Goal: Information Seeking & Learning: Compare options

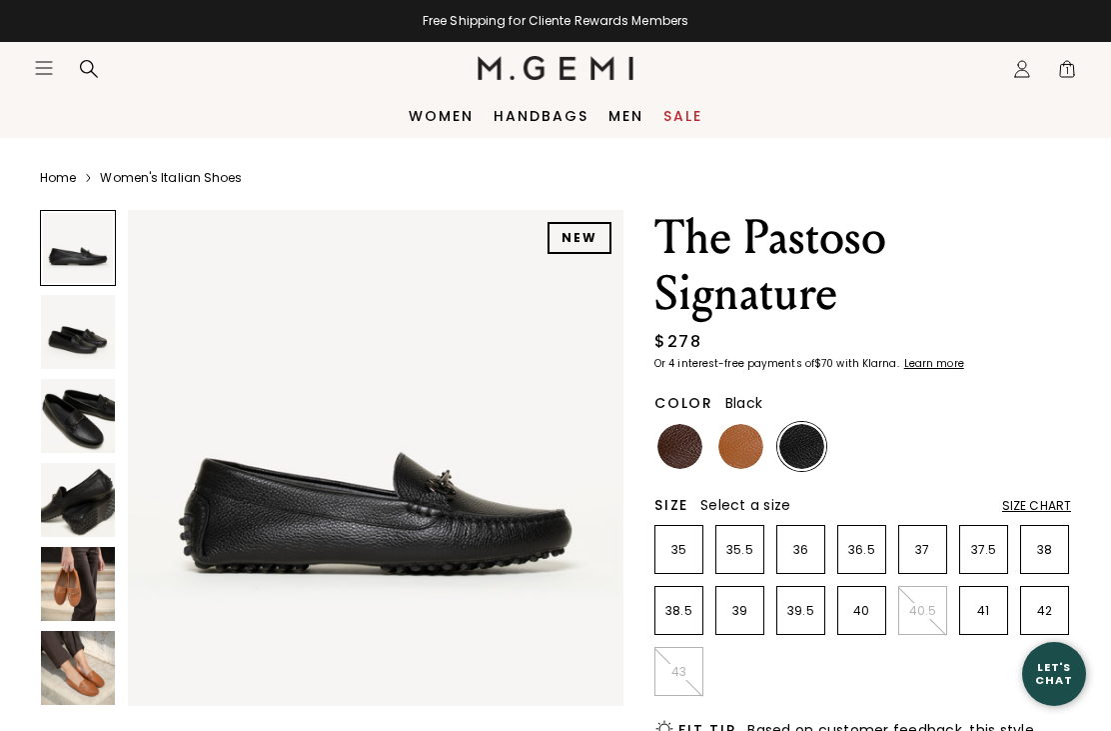
click at [56, 500] on img at bounding box center [78, 500] width 74 height 74
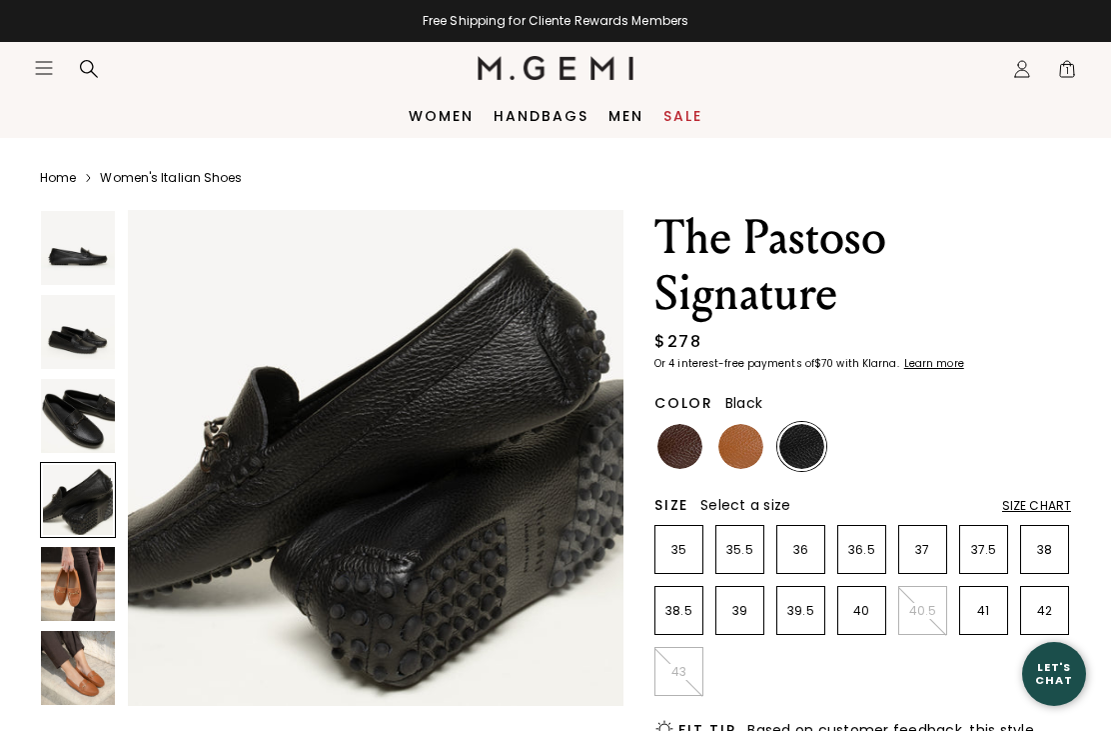
click at [50, 412] on img at bounding box center [78, 416] width 74 height 74
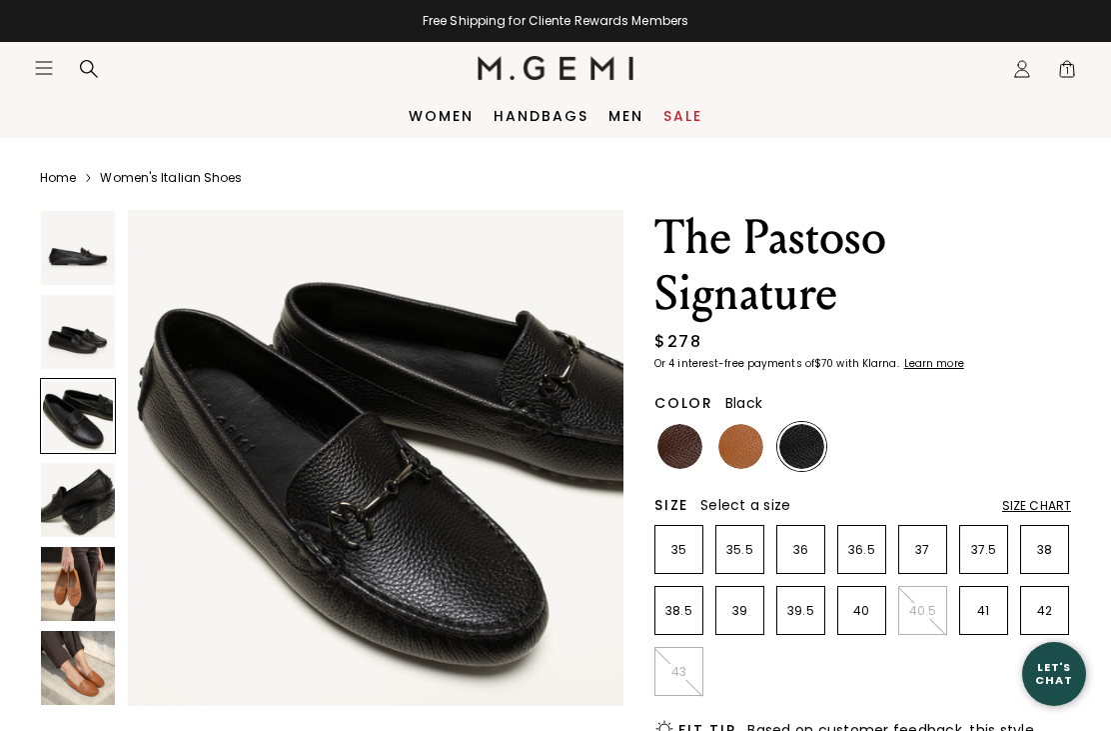
click at [67, 580] on img at bounding box center [78, 584] width 74 height 74
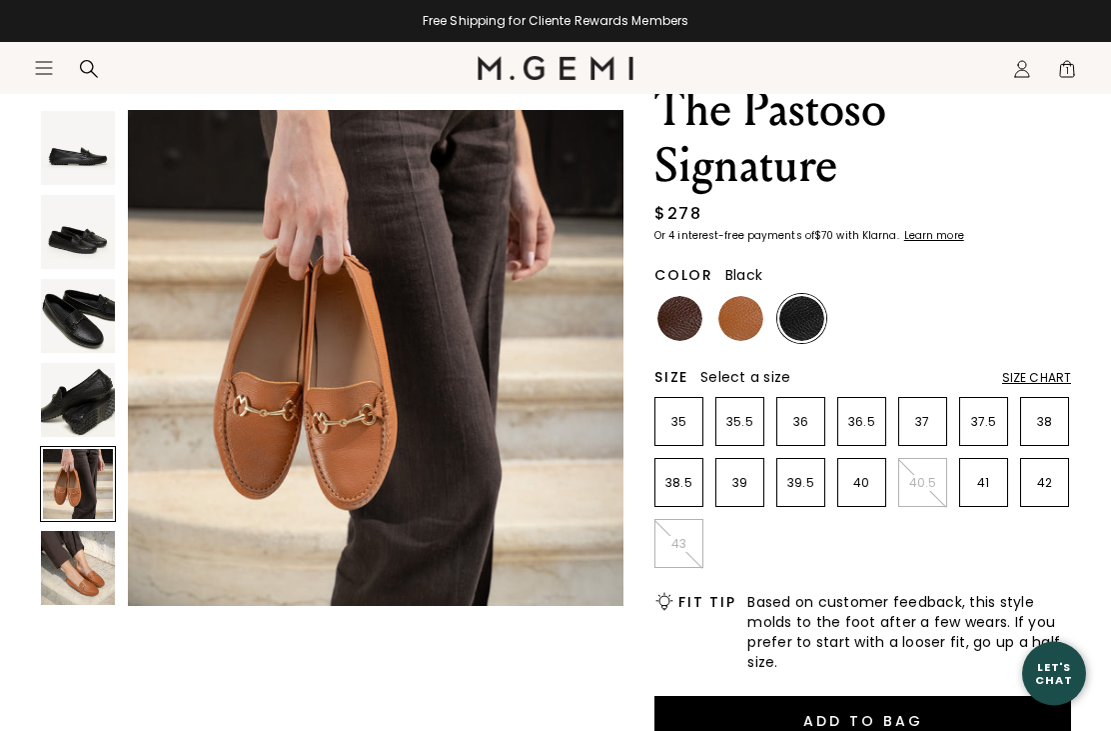
scroll to position [128, 0]
click at [749, 320] on img at bounding box center [741, 318] width 45 height 45
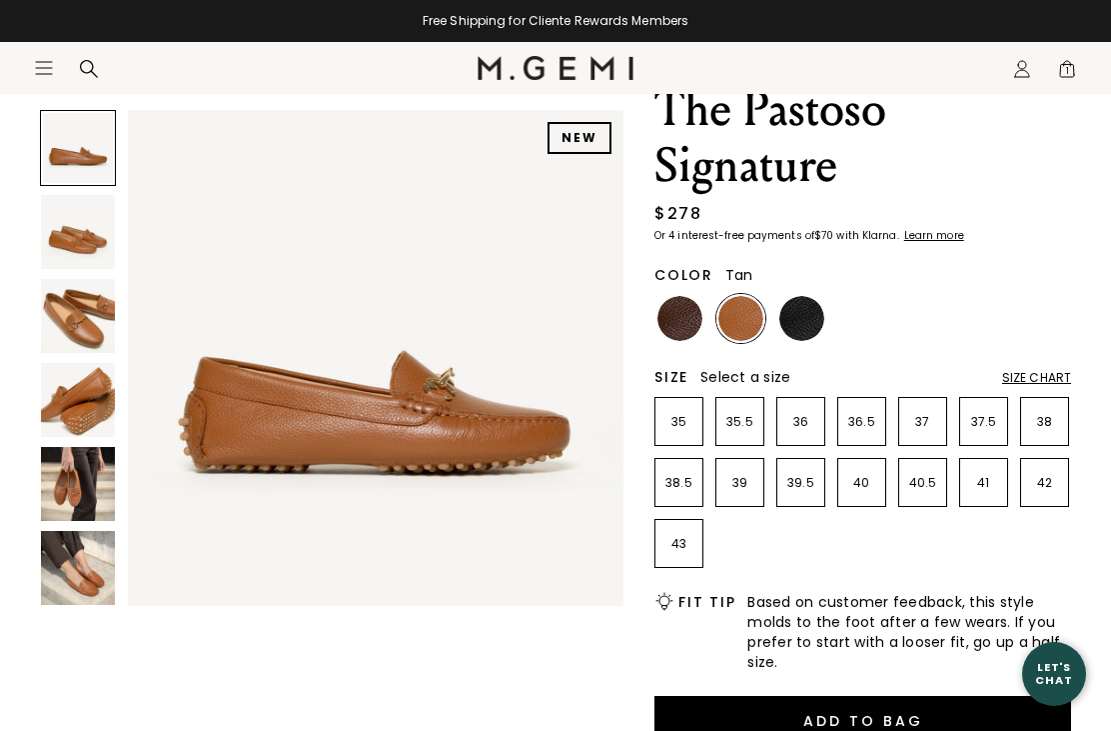
click at [54, 583] on img at bounding box center [78, 568] width 74 height 74
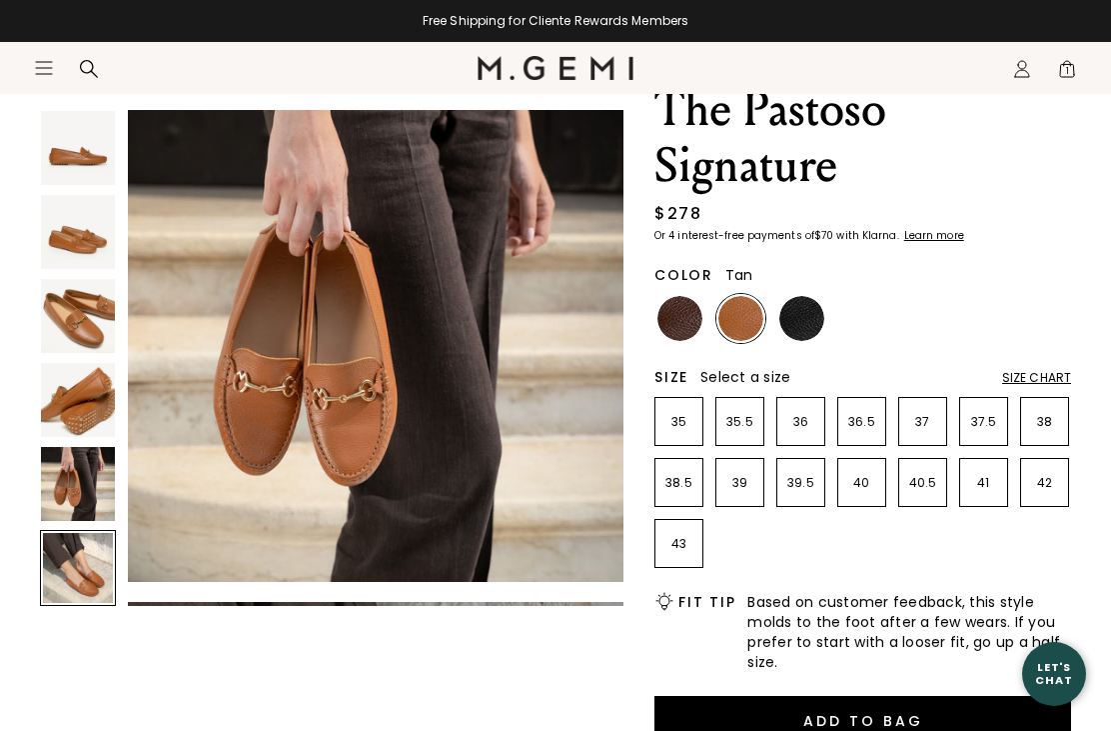
scroll to position [2579, 0]
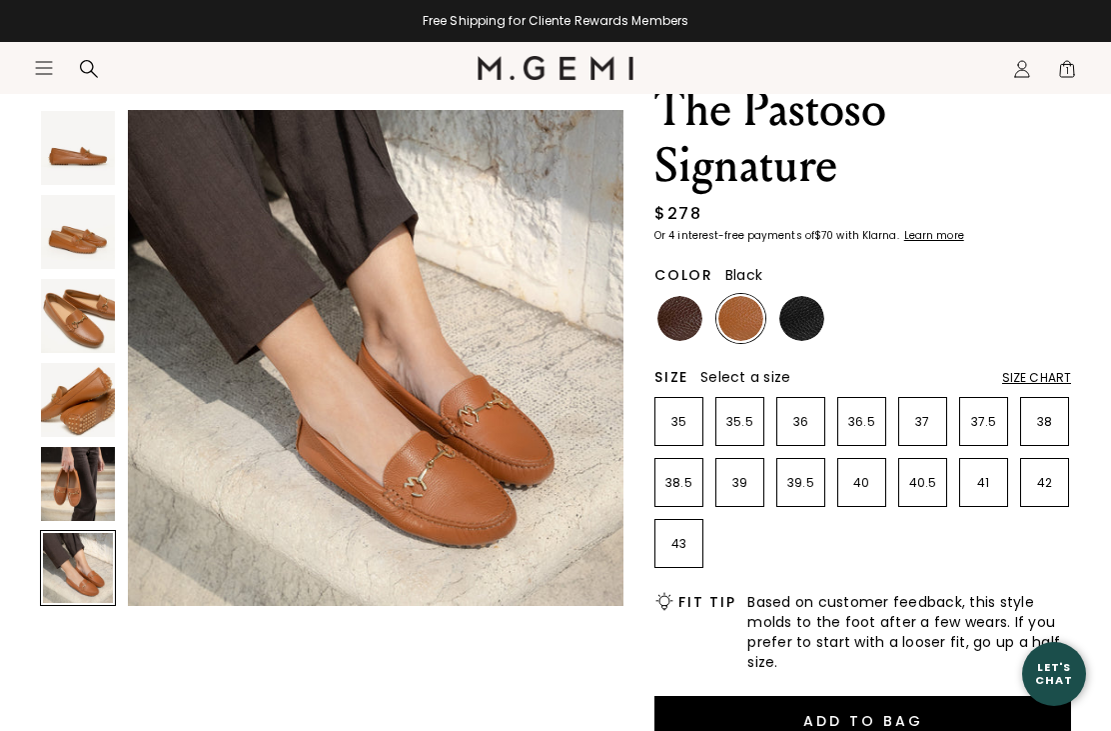
click at [813, 322] on img at bounding box center [802, 318] width 45 height 45
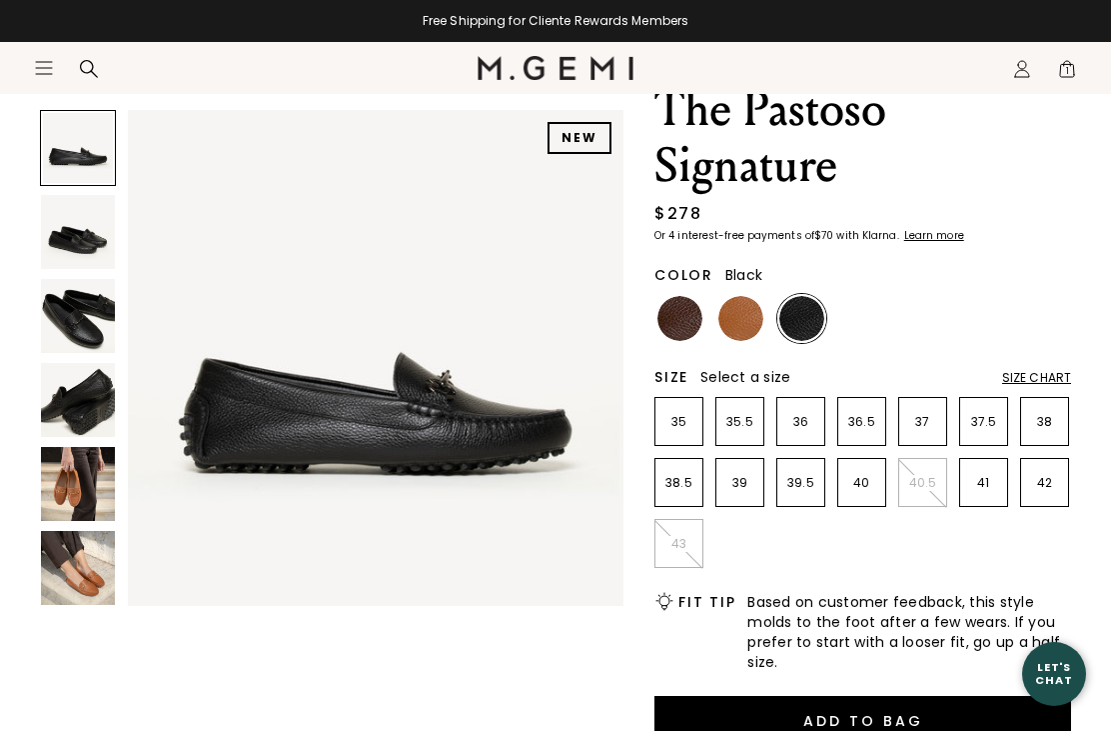
click at [815, 317] on img at bounding box center [802, 318] width 45 height 45
click at [819, 319] on img at bounding box center [802, 318] width 45 height 45
click at [691, 327] on img at bounding box center [680, 318] width 45 height 45
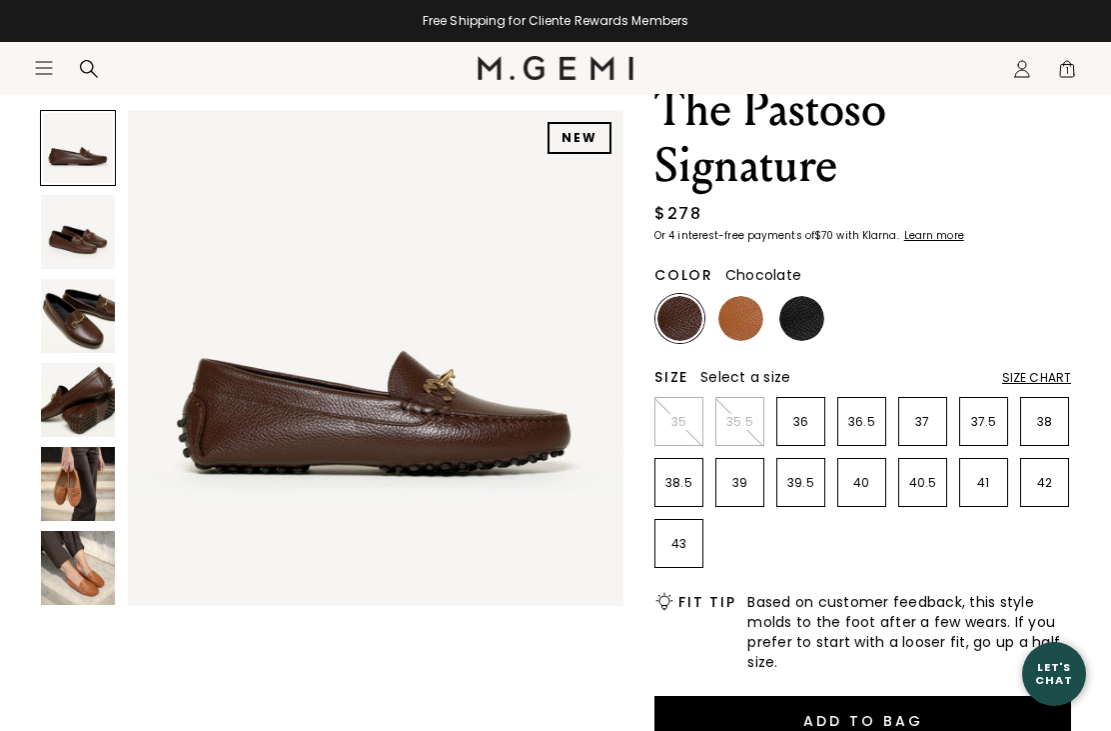
click at [52, 372] on img at bounding box center [78, 400] width 74 height 74
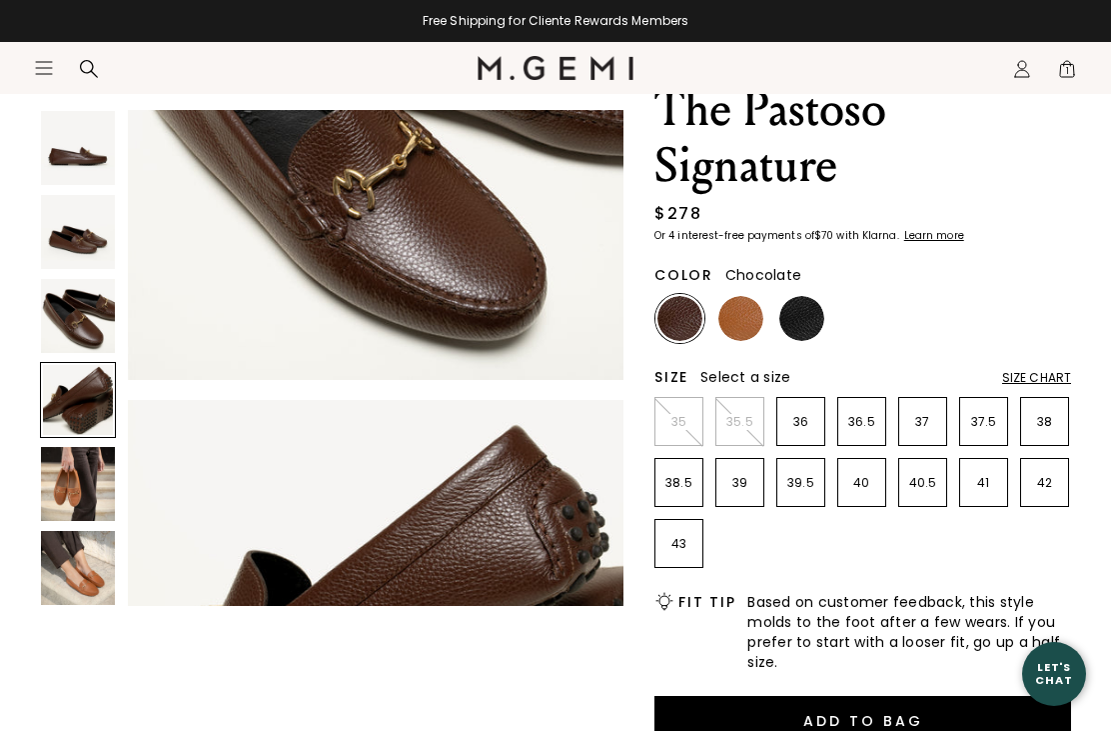
scroll to position [1547, 0]
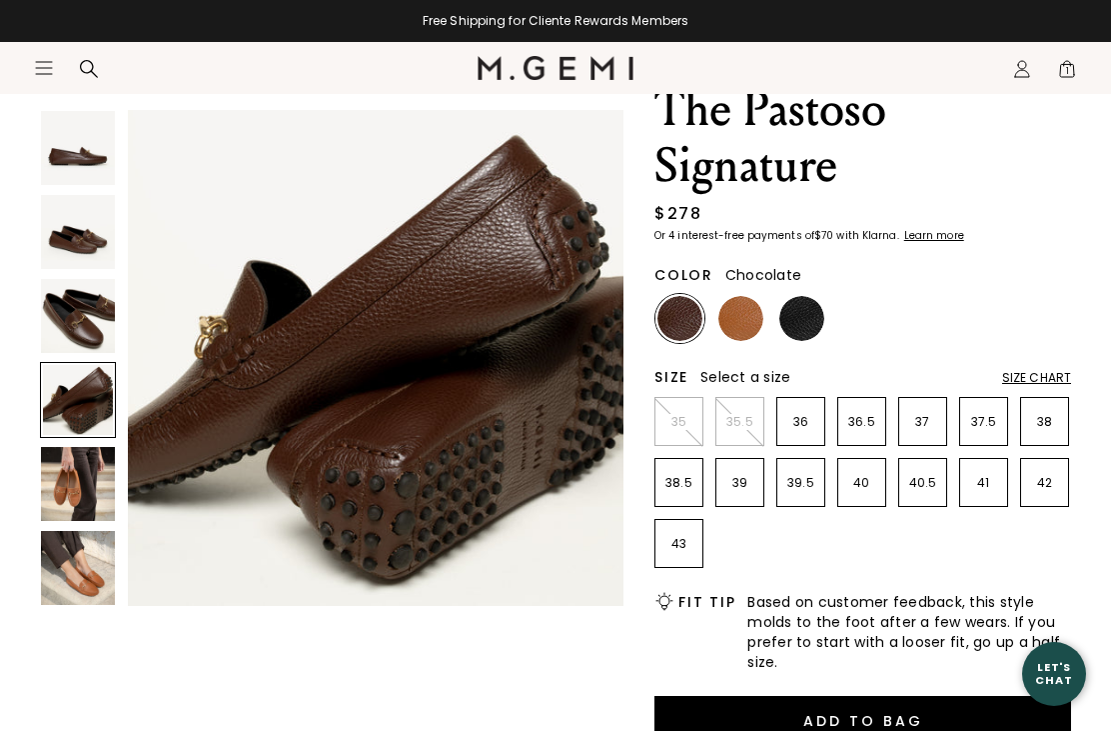
click at [67, 578] on img at bounding box center [78, 568] width 74 height 74
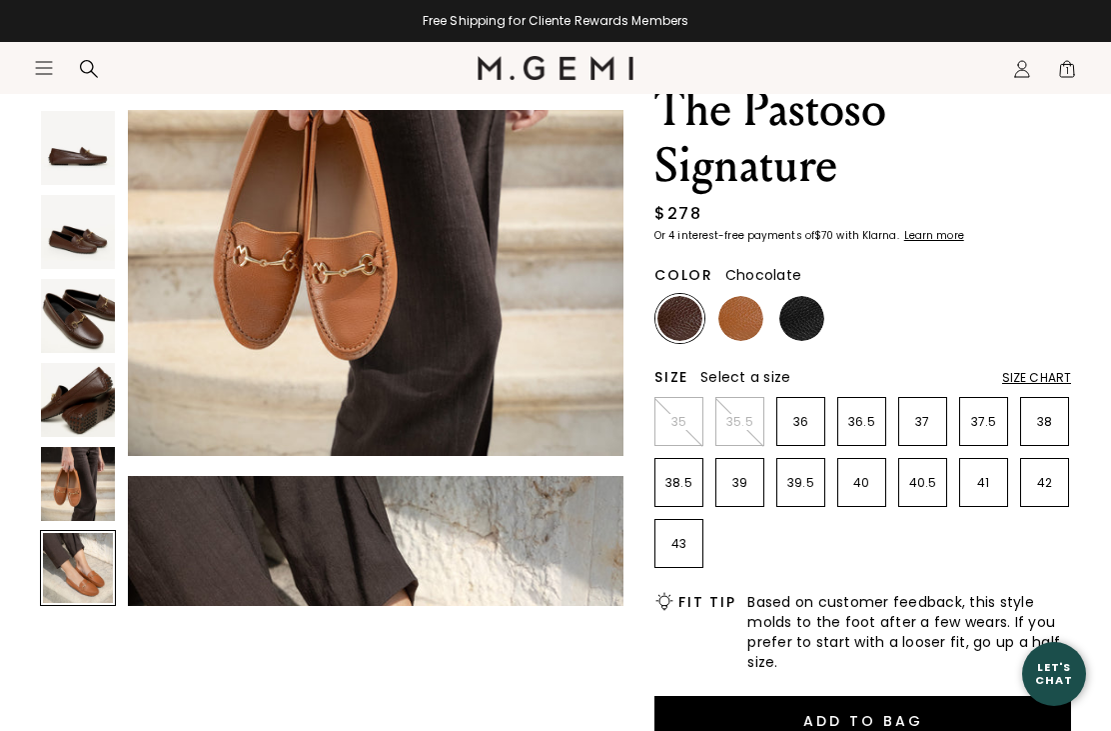
scroll to position [2579, 0]
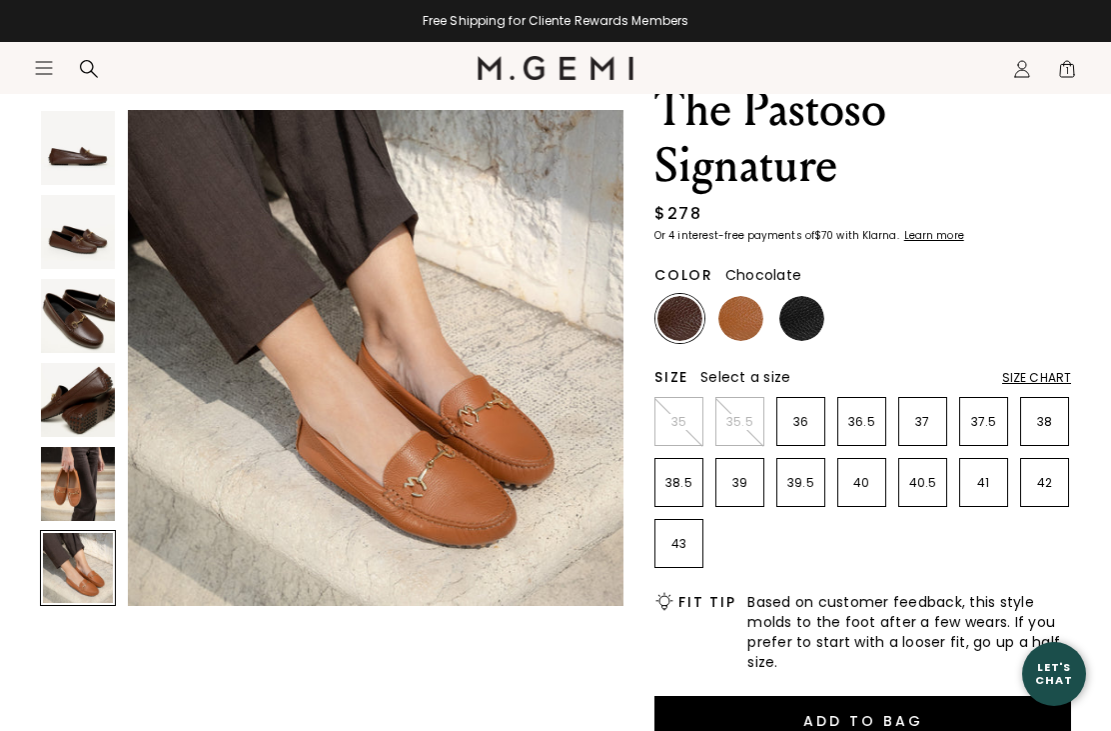
click at [59, 319] on img at bounding box center [78, 316] width 74 height 74
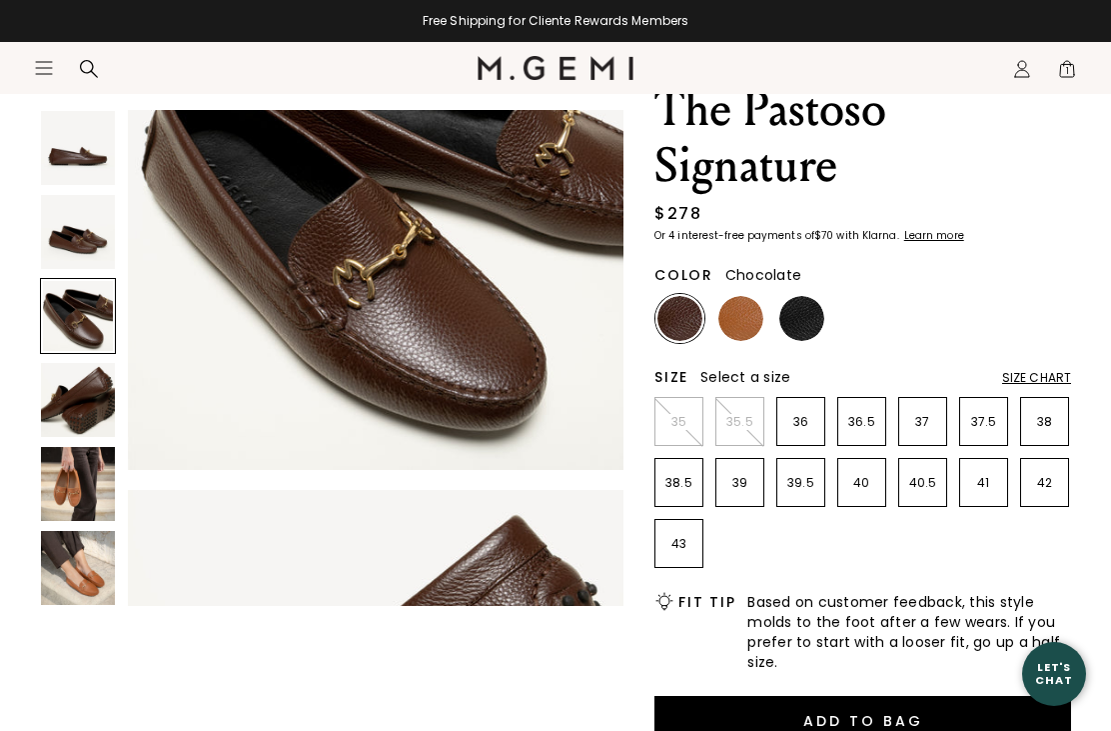
scroll to position [1032, 0]
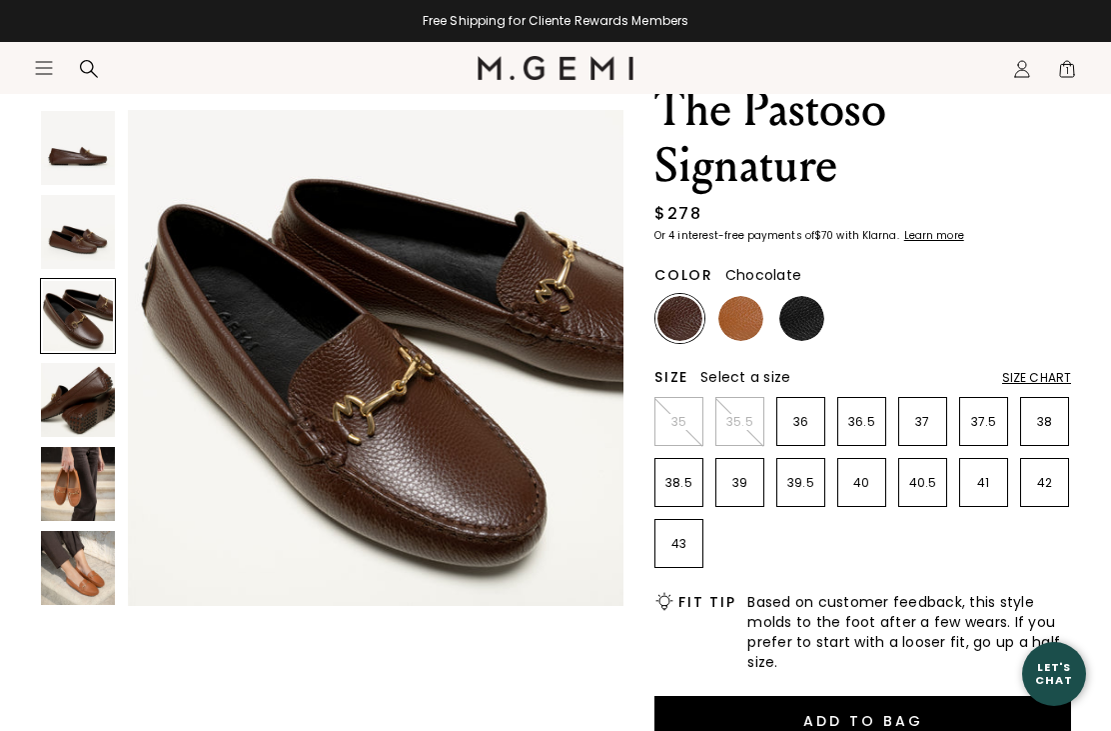
click at [66, 245] on img at bounding box center [78, 232] width 74 height 74
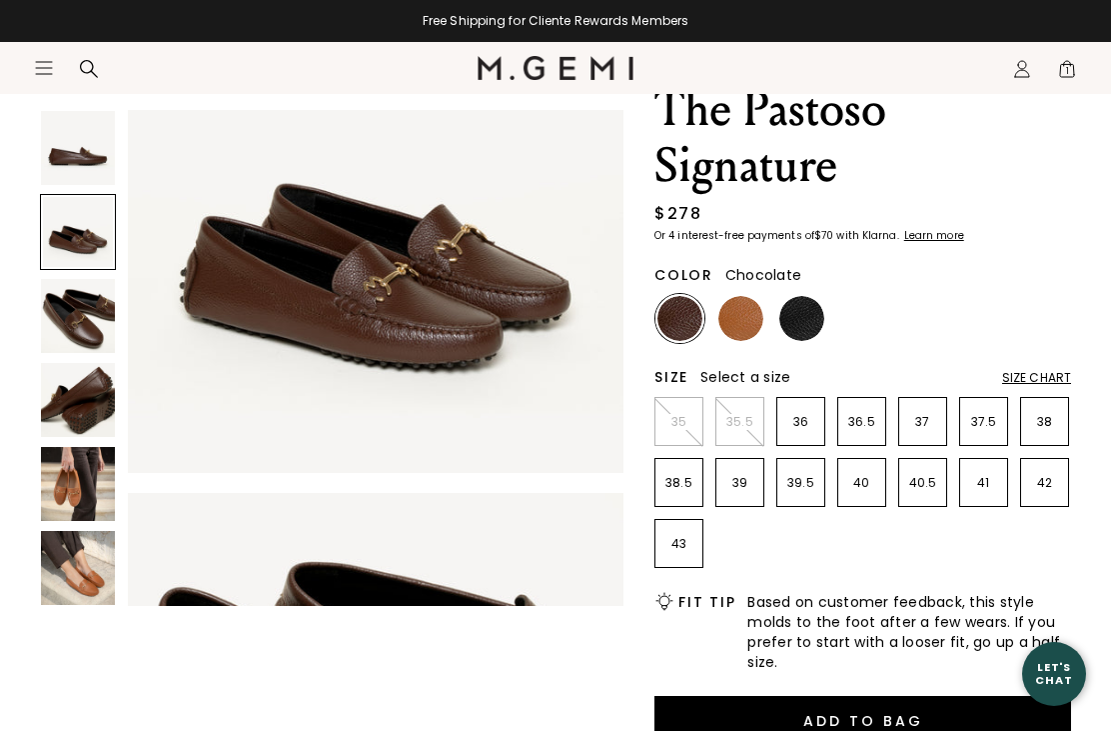
scroll to position [516, 0]
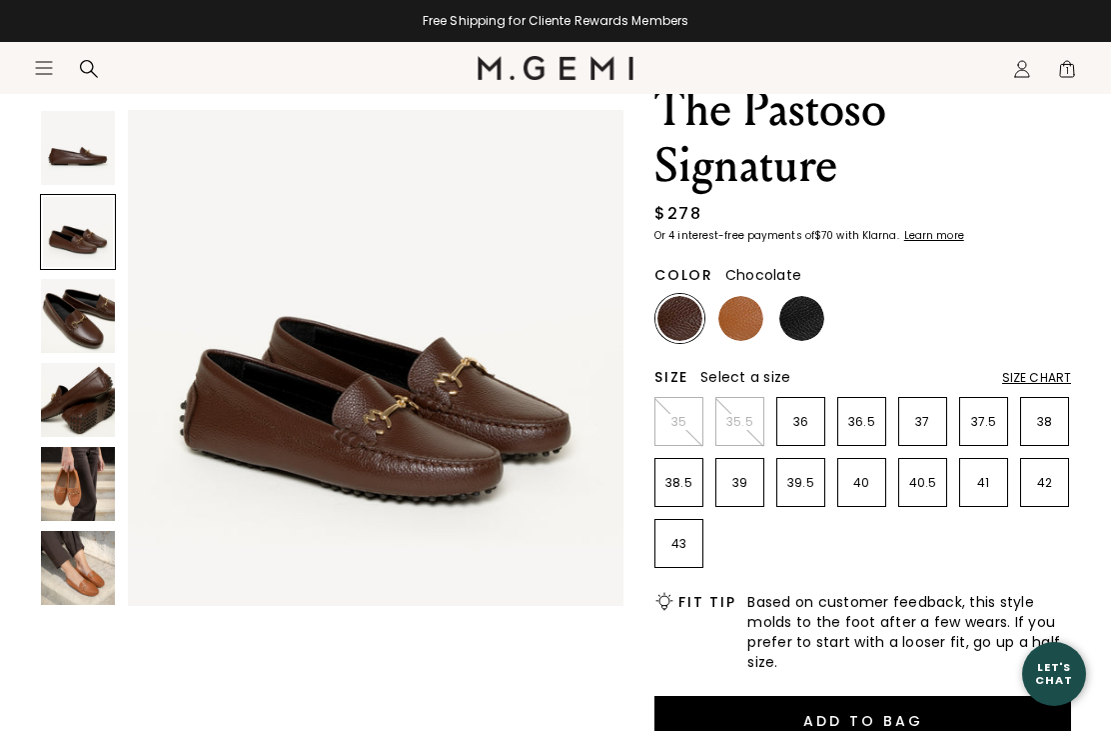
click at [54, 159] on img at bounding box center [78, 148] width 74 height 74
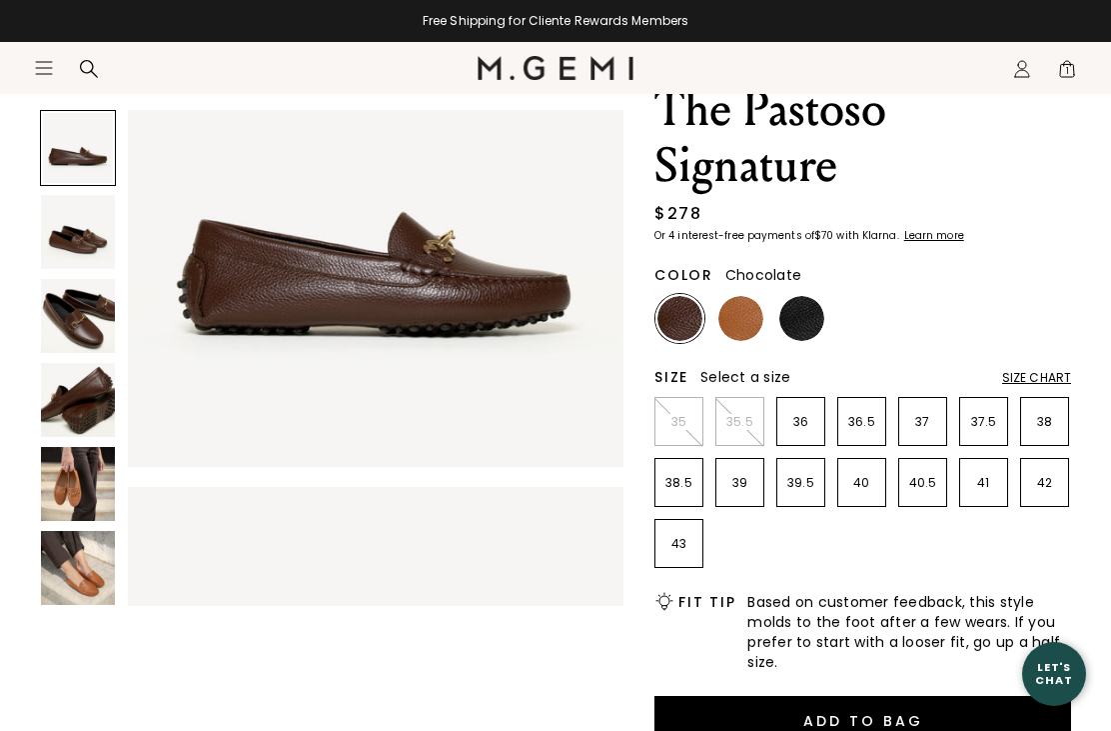
scroll to position [0, 0]
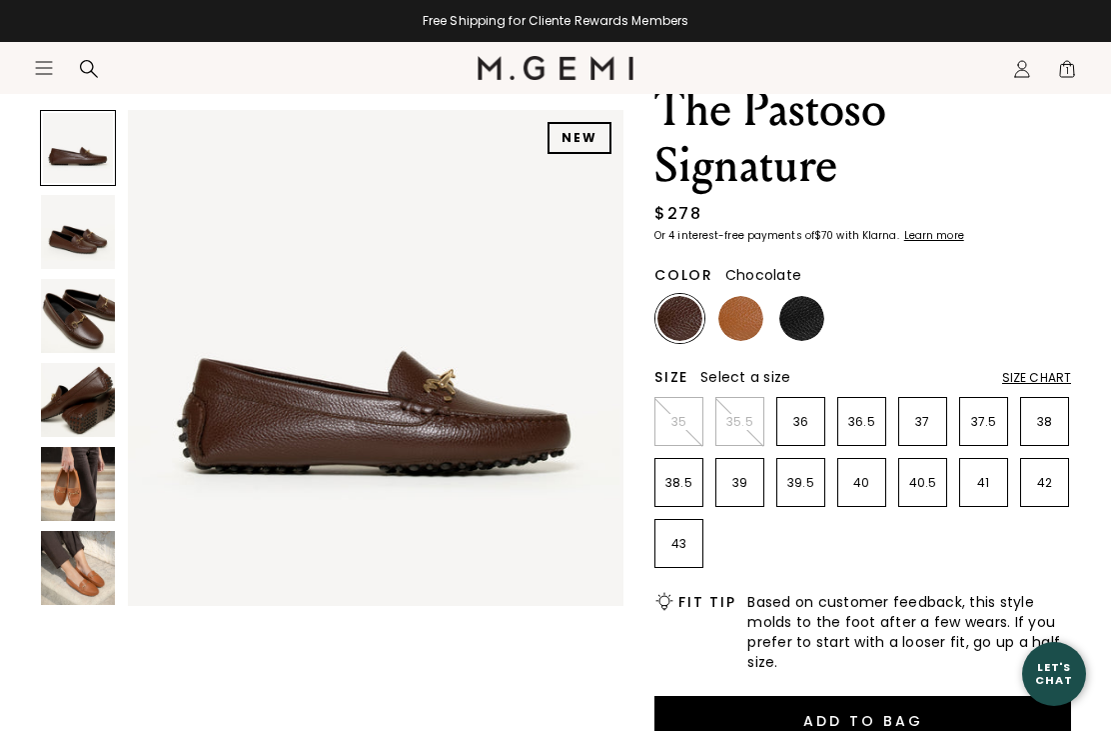
click at [66, 574] on img at bounding box center [78, 568] width 74 height 74
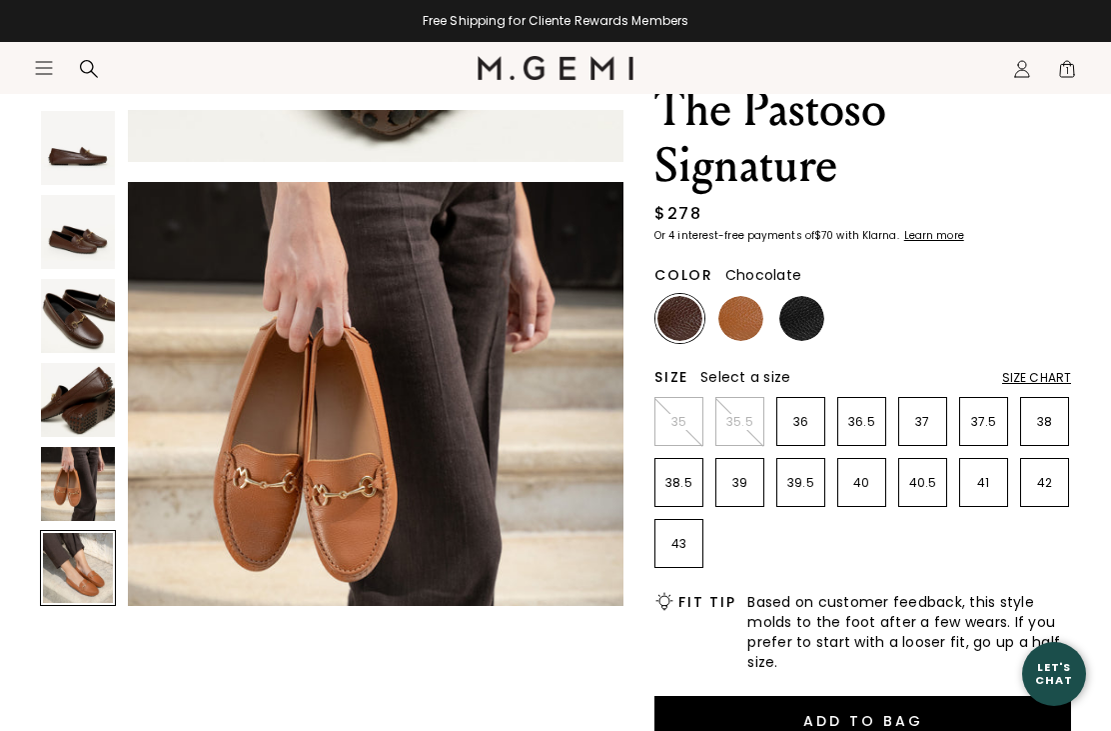
scroll to position [2579, 0]
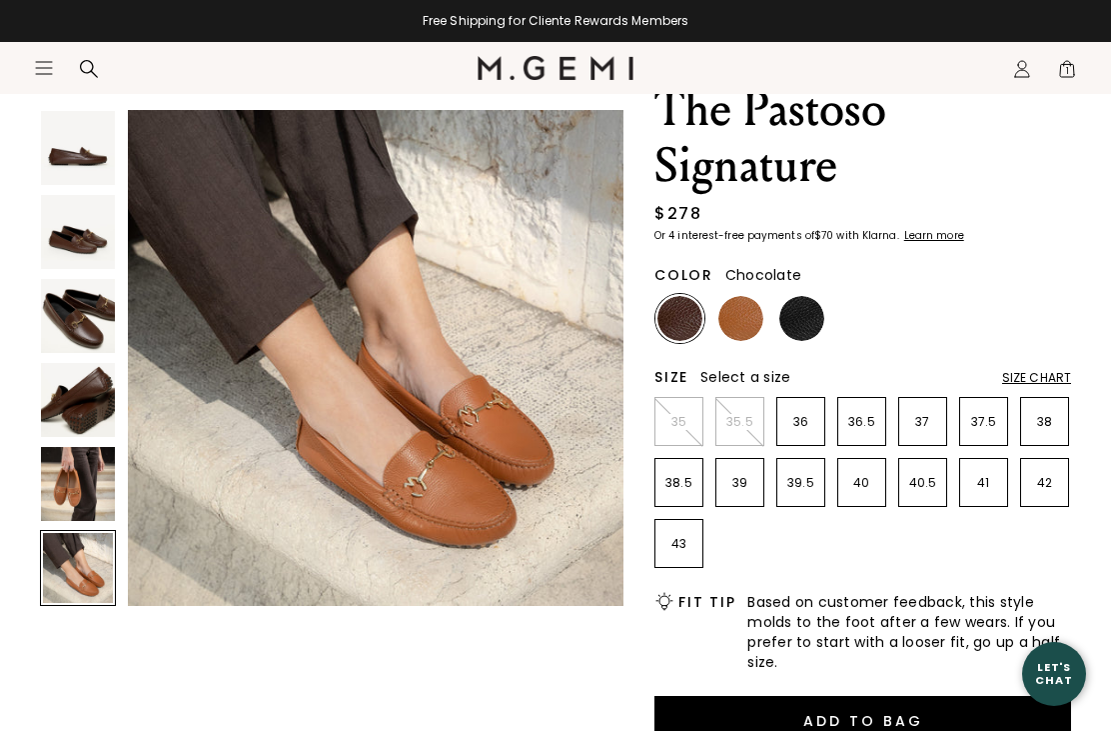
click at [741, 287] on div "Color Chocolate" at bounding box center [863, 300] width 417 height 86
click at [112, 394] on img at bounding box center [78, 400] width 74 height 74
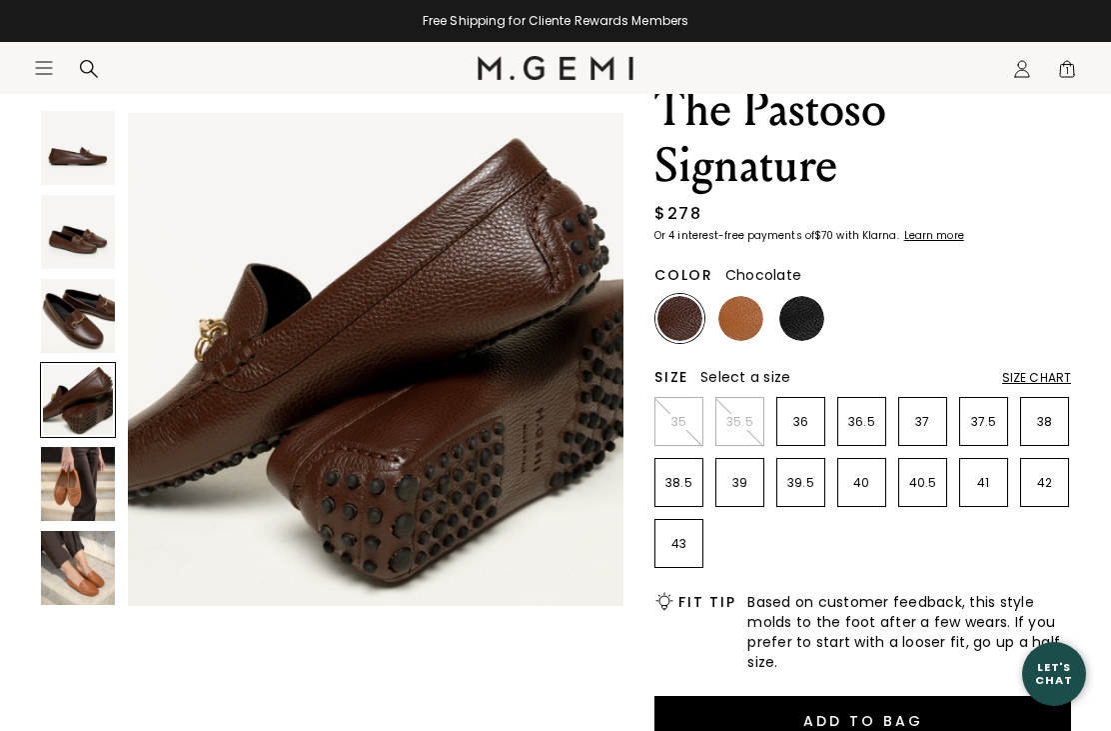
scroll to position [1541, 0]
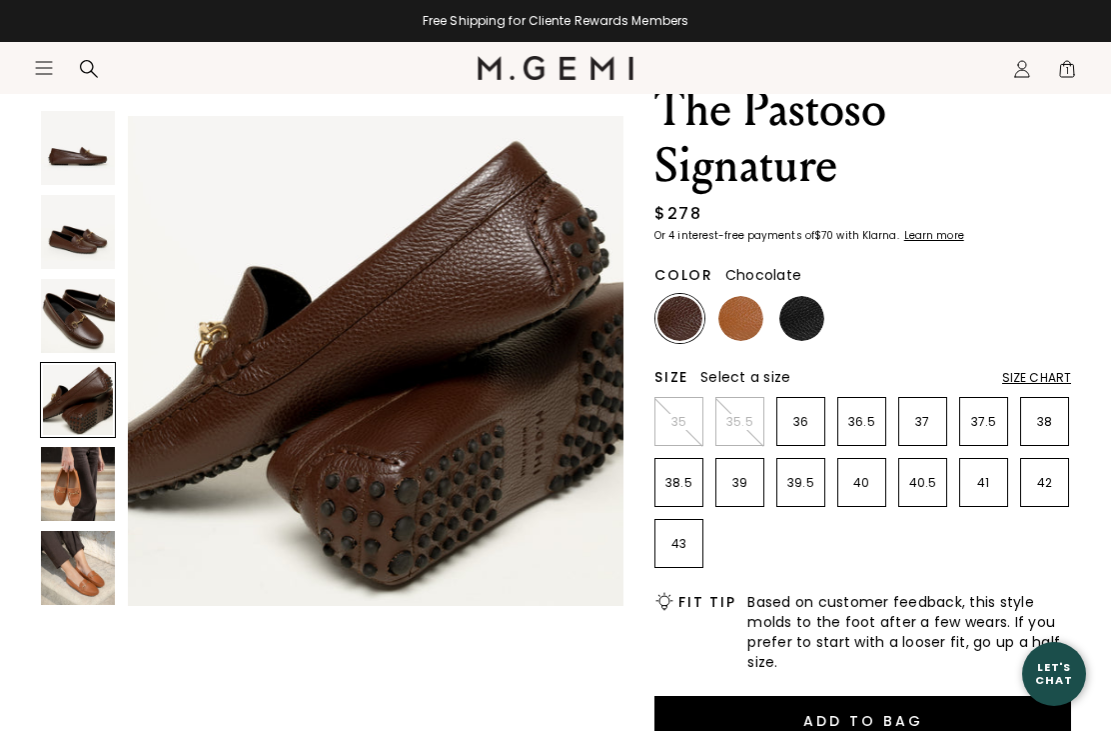
click at [109, 119] on section "Icons/20x20/hamburger@2x Women Shop All Shoes New Arrivals Bestsellers Essentia…" at bounding box center [555, 90] width 1111 height 96
click at [109, 118] on section "Icons/20x20/hamburger@2x Women Shop All Shoes New Arrivals Bestsellers Essentia…" at bounding box center [555, 90] width 1111 height 96
click at [88, 155] on img at bounding box center [78, 148] width 74 height 74
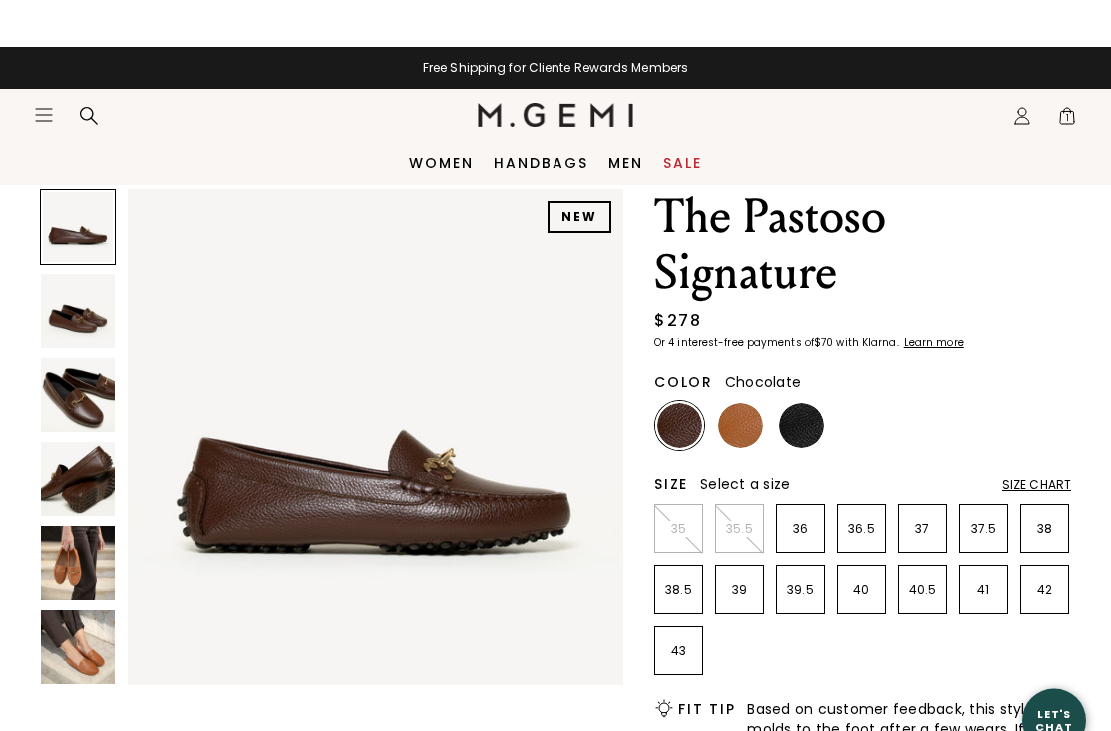
scroll to position [0, 0]
